Goal: Book appointment/travel/reservation

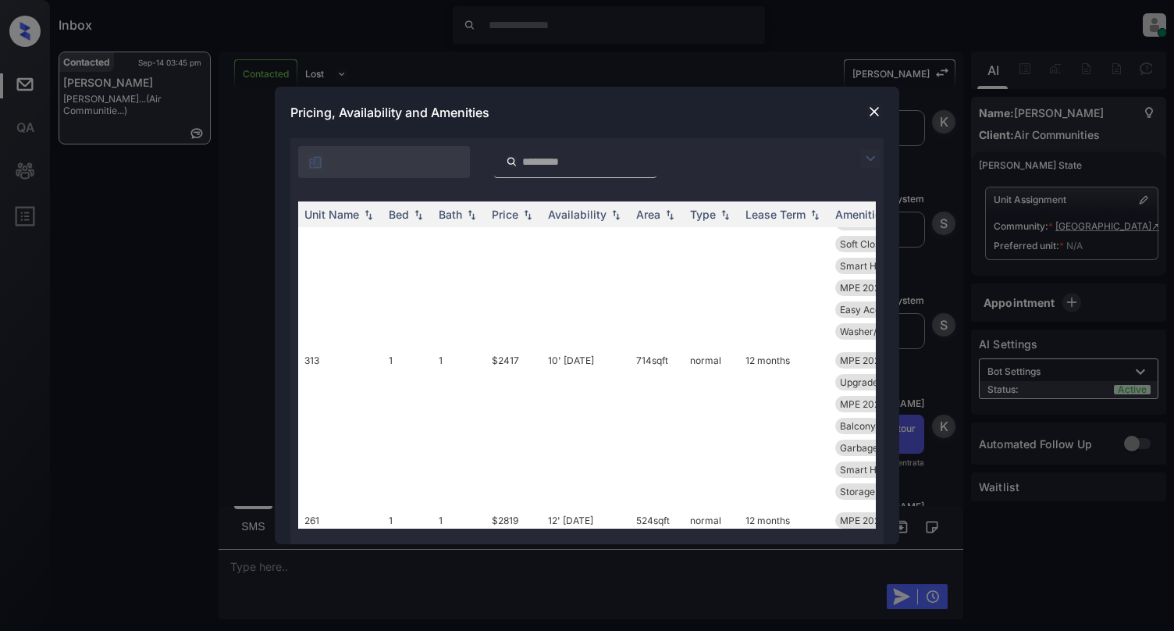
scroll to position [1353, 0]
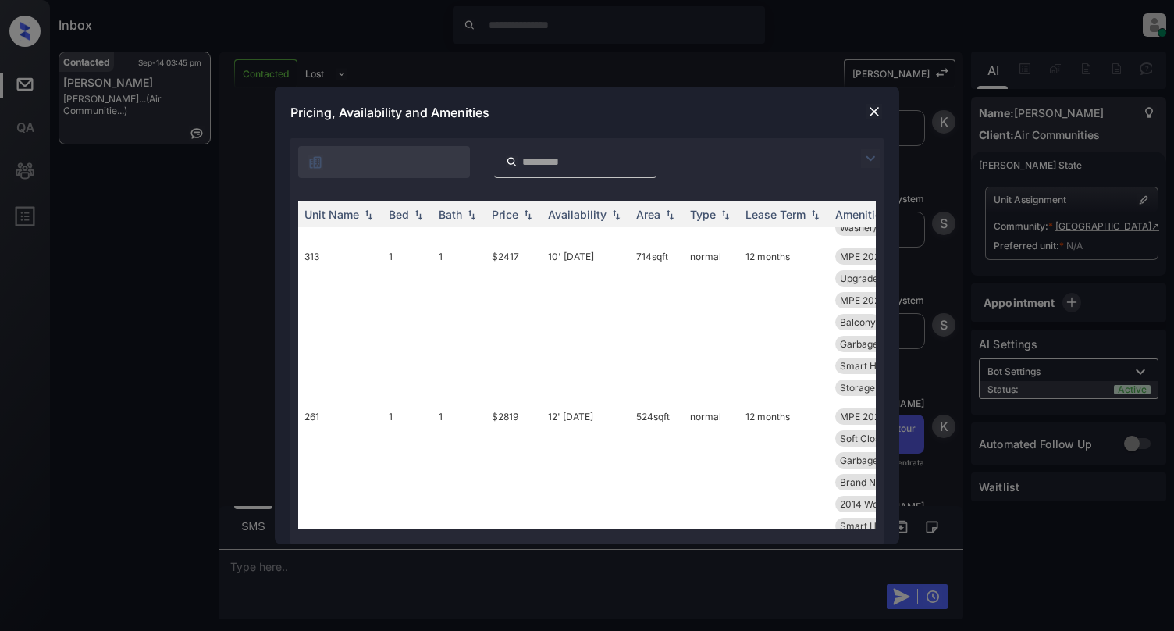
click at [375, 402] on td "261" at bounding box center [340, 482] width 84 height 160
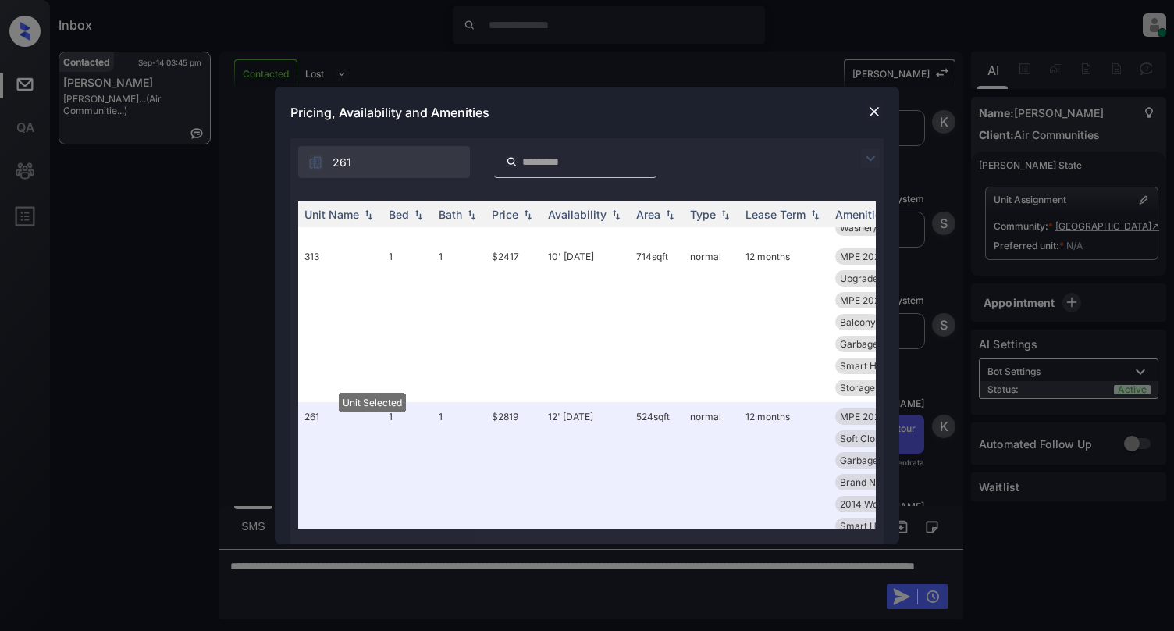
click at [874, 109] on img at bounding box center [874, 112] width 16 height 16
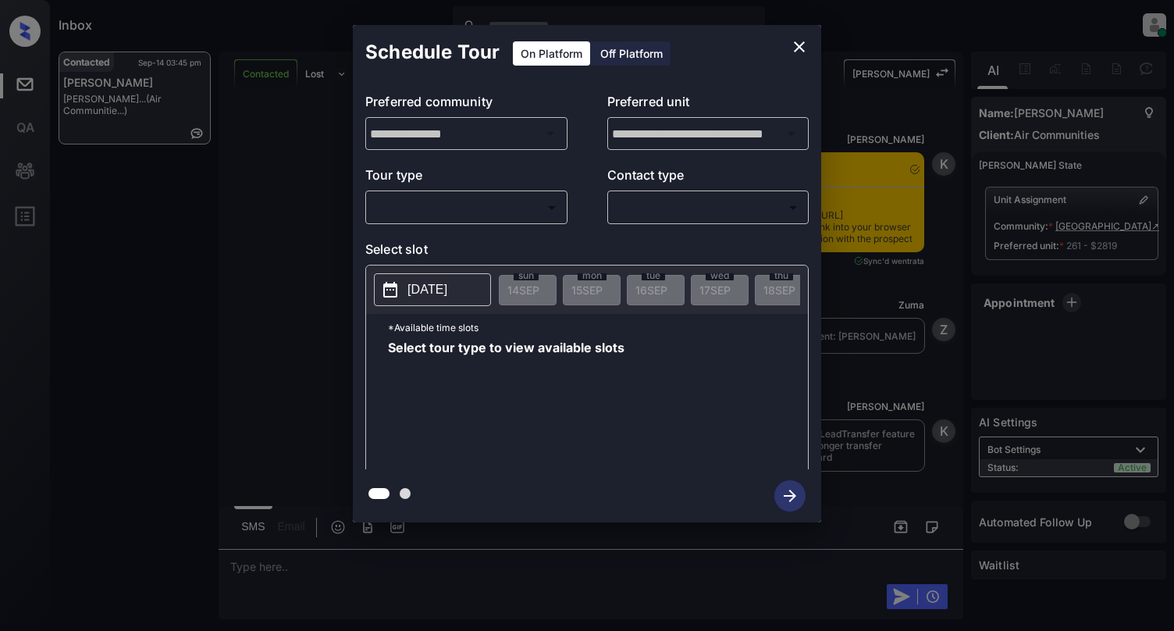
scroll to position [9645, 0]
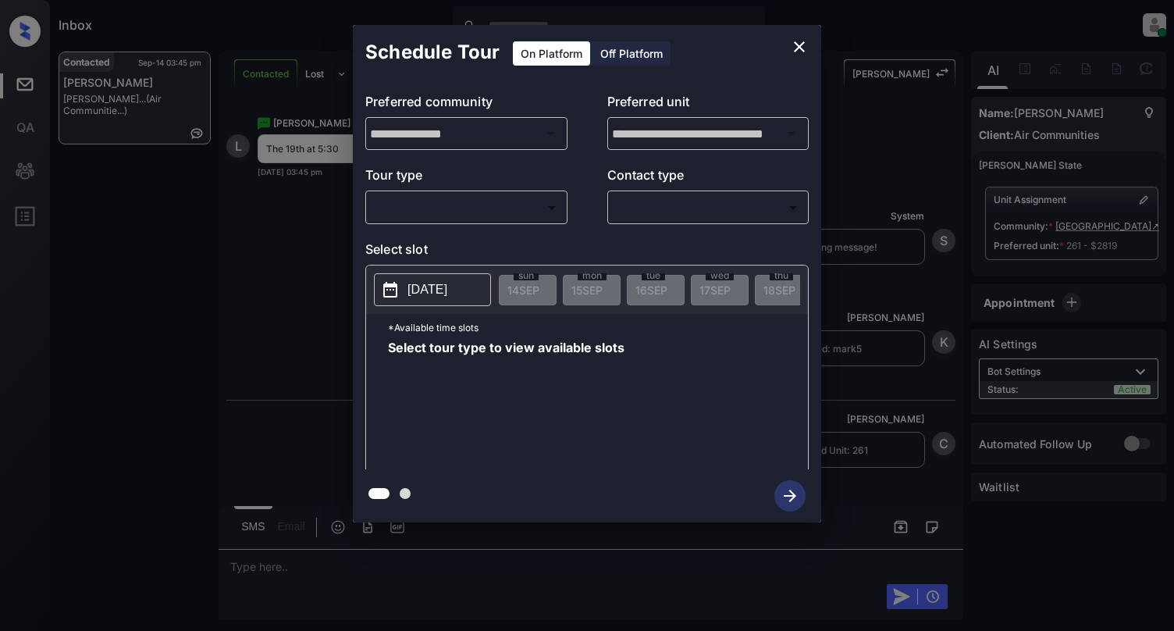
click at [437, 203] on body "Inbox [PERSON_NAME] Online Set yourself offline Set yourself on break Profile S…" at bounding box center [587, 315] width 1174 height 631
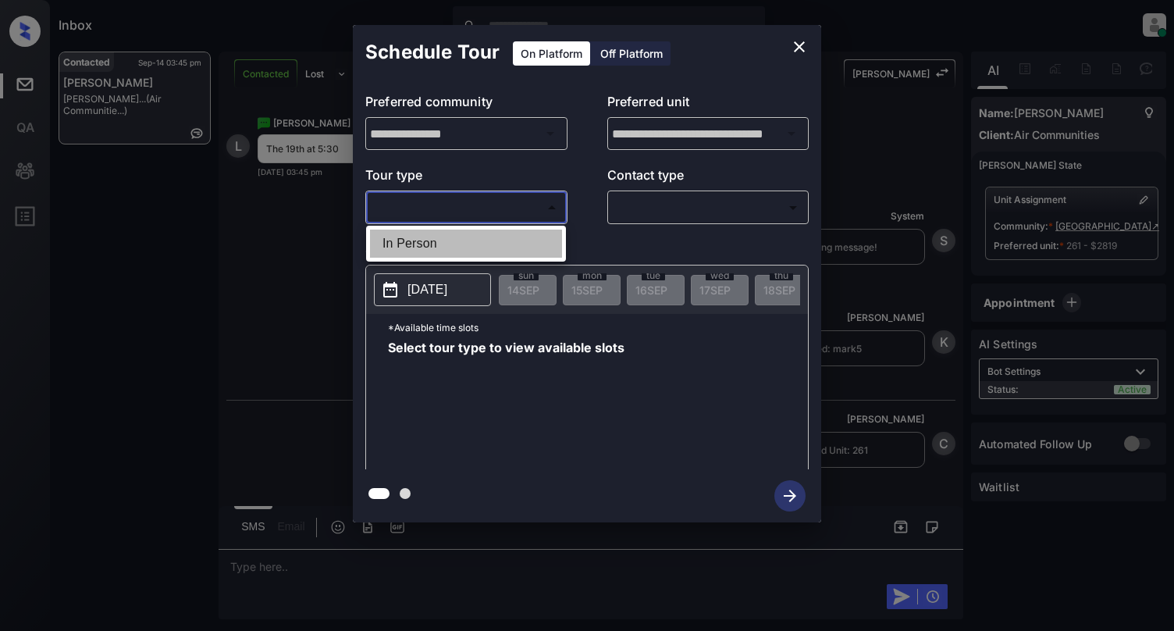
click at [439, 256] on li "In Person" at bounding box center [466, 243] width 192 height 28
type input "********"
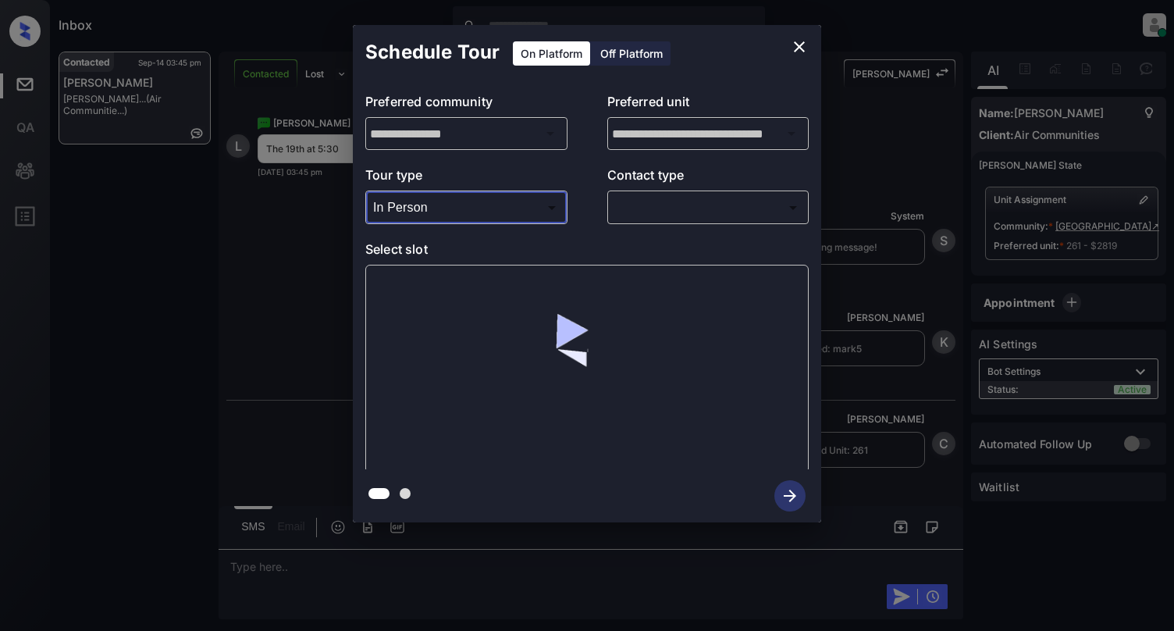
click at [690, 211] on body "Inbox [PERSON_NAME] Online Set yourself offline Set yourself on break Profile S…" at bounding box center [587, 315] width 1174 height 631
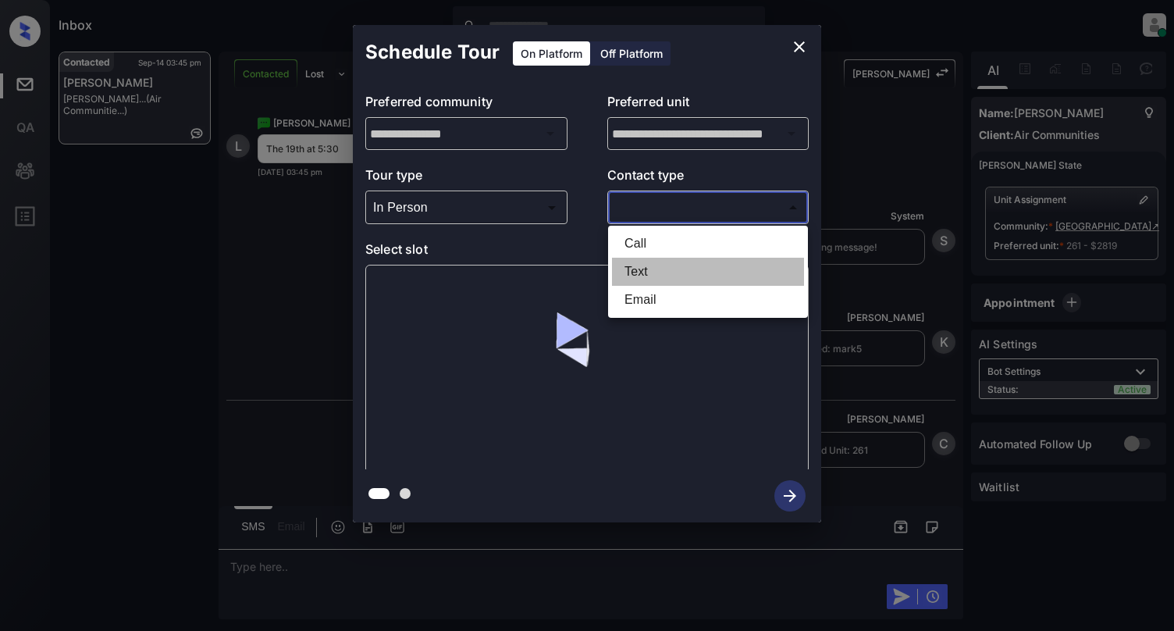
click at [666, 267] on li "Text" at bounding box center [708, 272] width 192 height 28
type input "****"
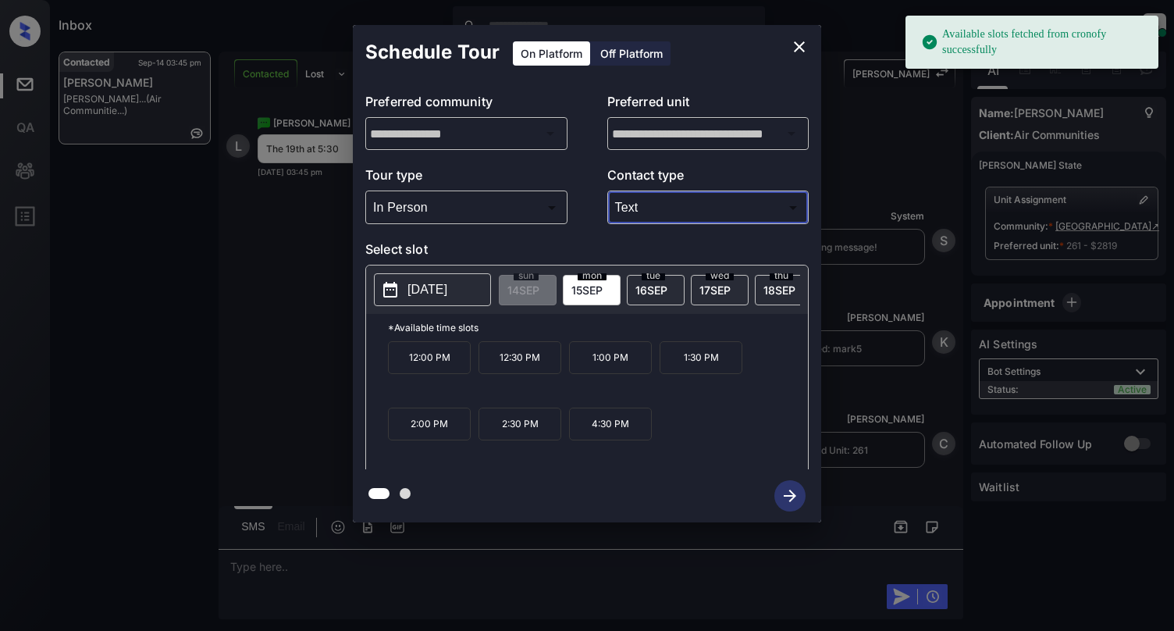
click at [394, 286] on icon at bounding box center [390, 290] width 14 height 16
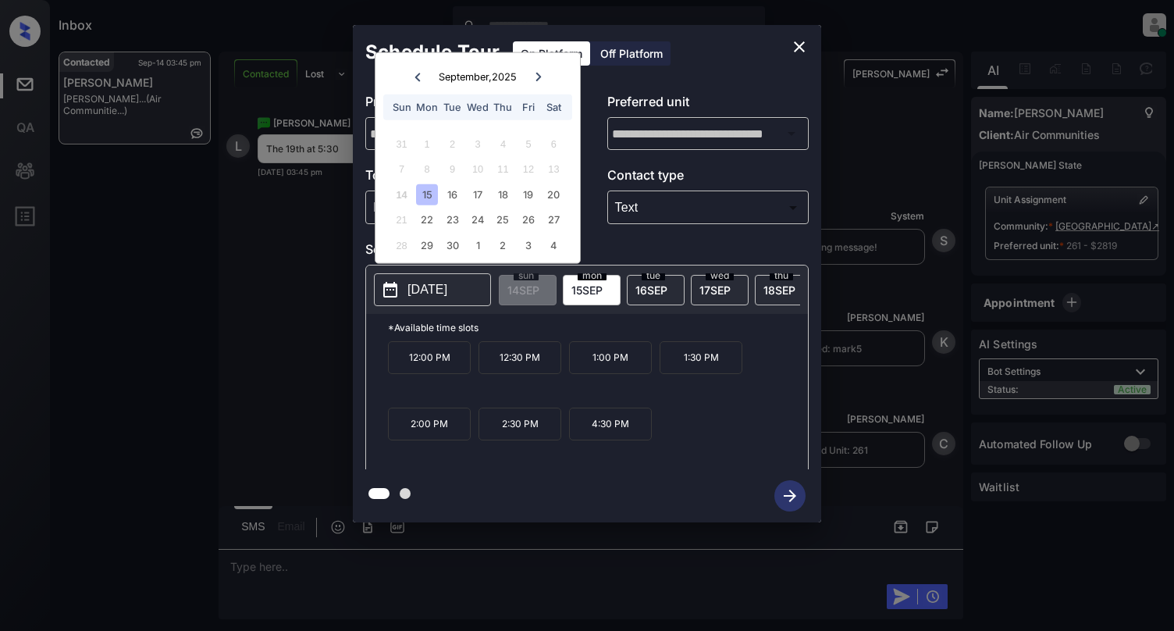
click at [537, 203] on div "14 15 16 17 18 19 20" at bounding box center [477, 194] width 194 height 25
click at [526, 197] on div "19" at bounding box center [528, 193] width 21 height 21
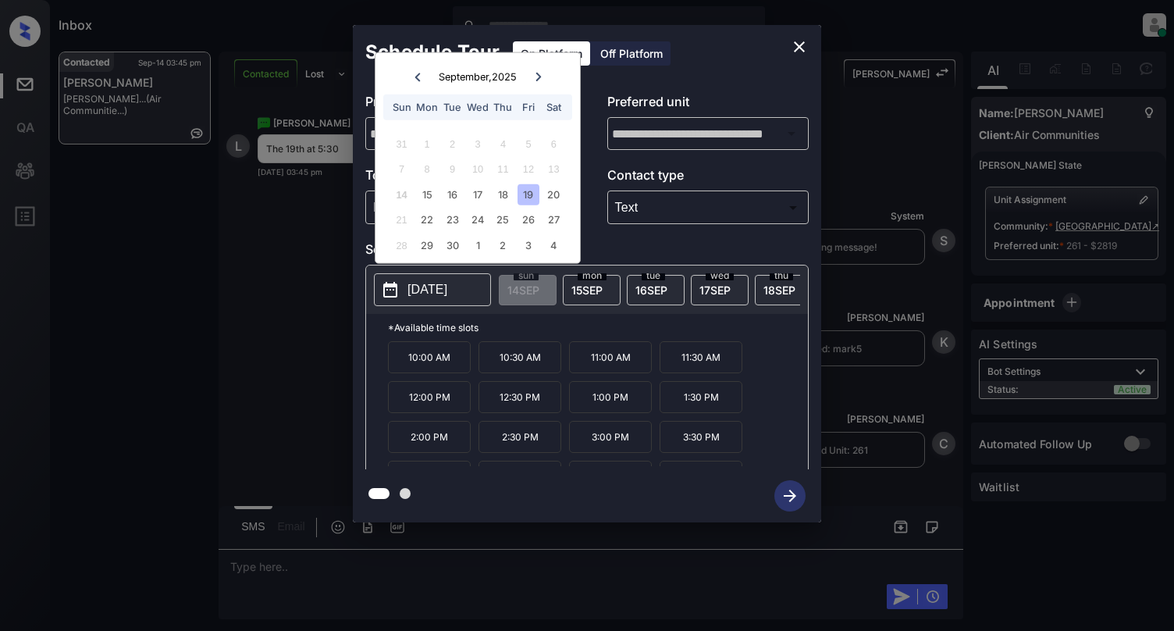
scroll to position [69, 0]
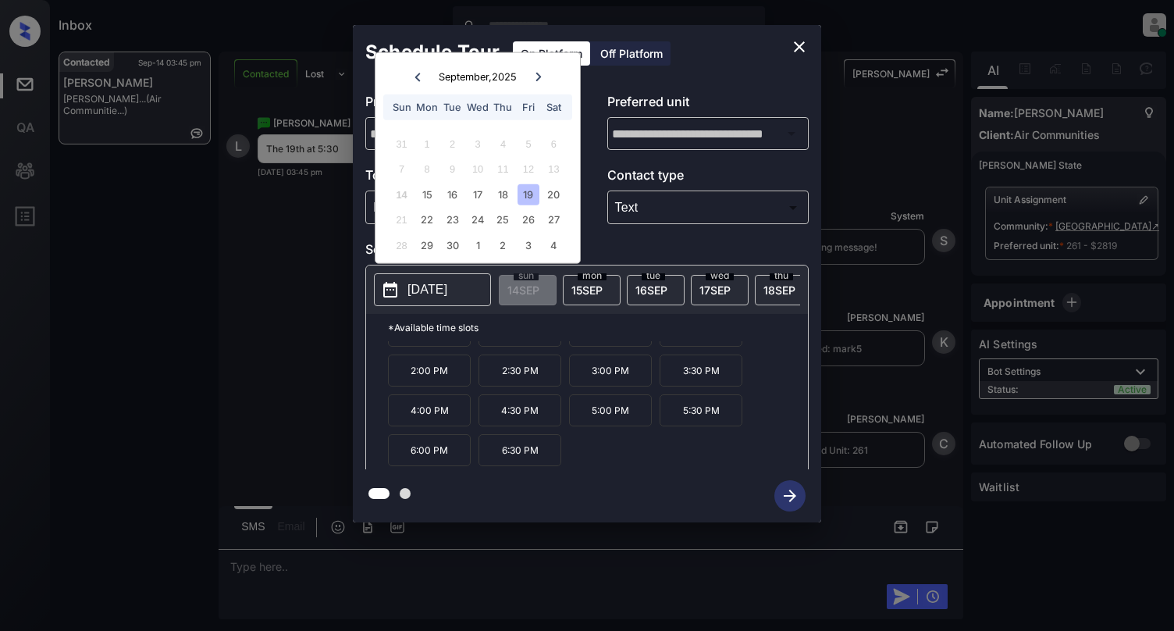
click at [709, 426] on p "5:30 PM" at bounding box center [701, 410] width 83 height 32
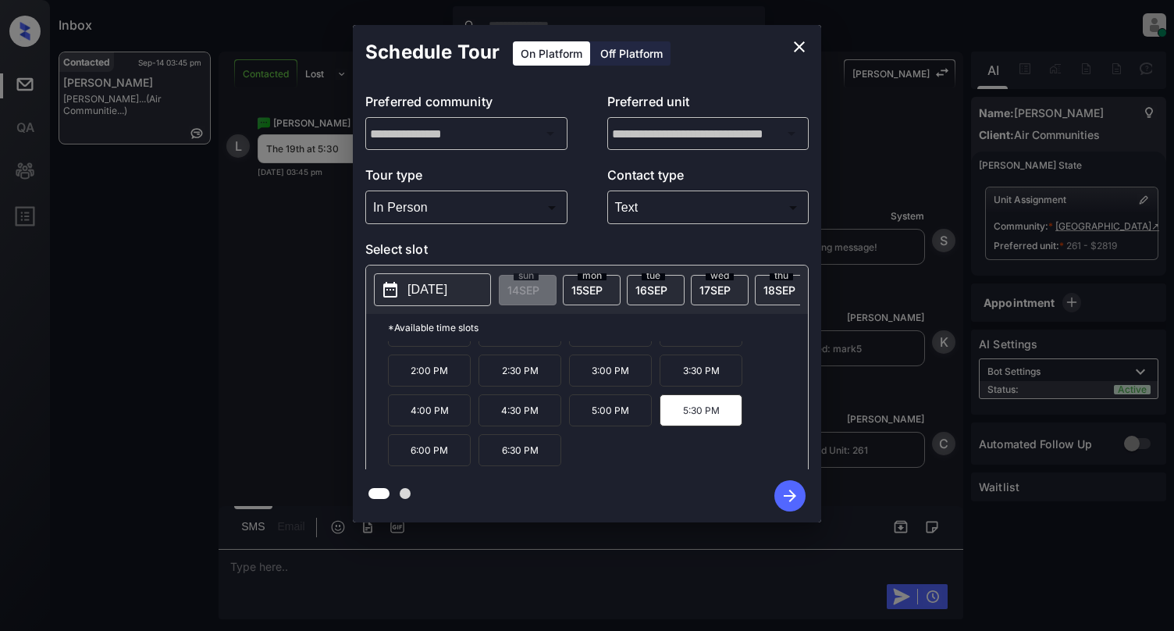
click at [791, 488] on icon "button" at bounding box center [789, 495] width 31 height 31
